Goal: Task Accomplishment & Management: Complete application form

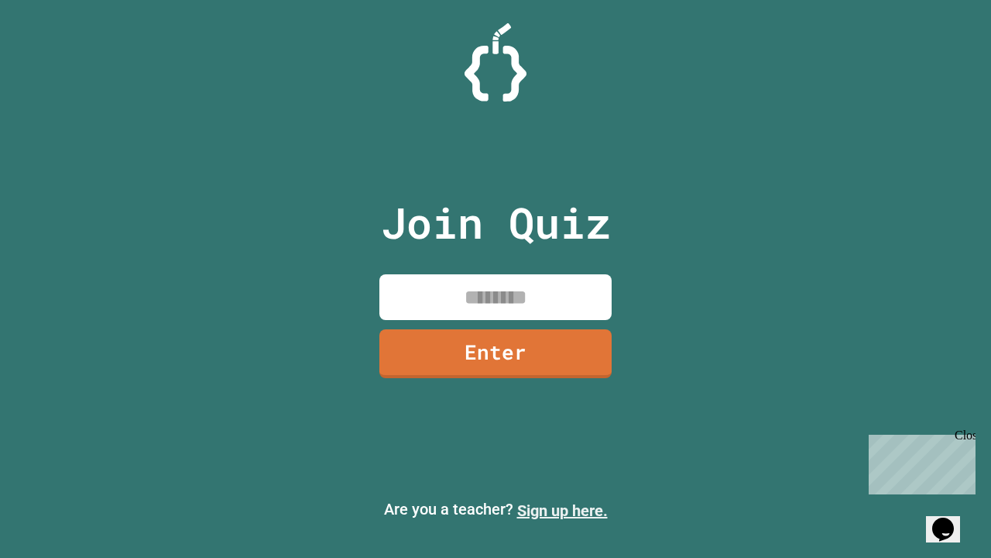
click at [562, 510] on link "Sign up here." at bounding box center [562, 510] width 91 height 19
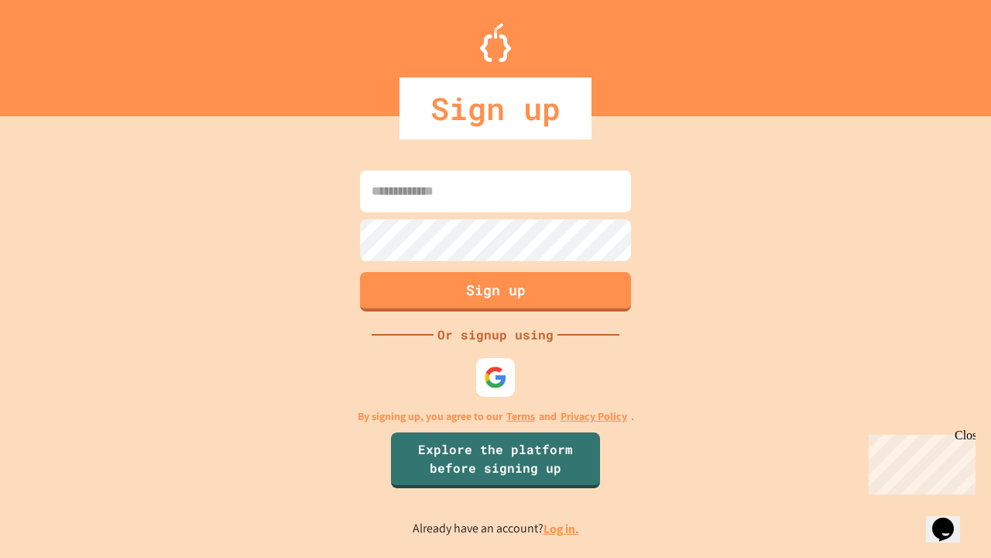
click at [562, 528] on link "Log in." at bounding box center [562, 529] width 36 height 16
